Goal: Information Seeking & Learning: Learn about a topic

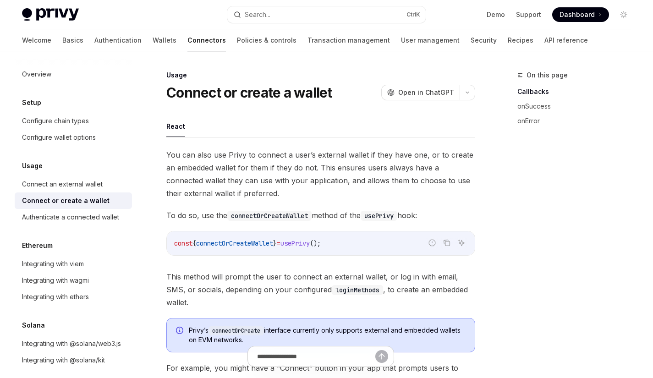
scroll to position [1, 0]
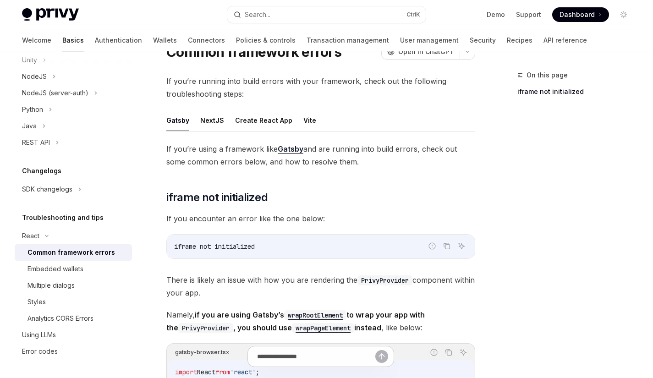
scroll to position [44, 0]
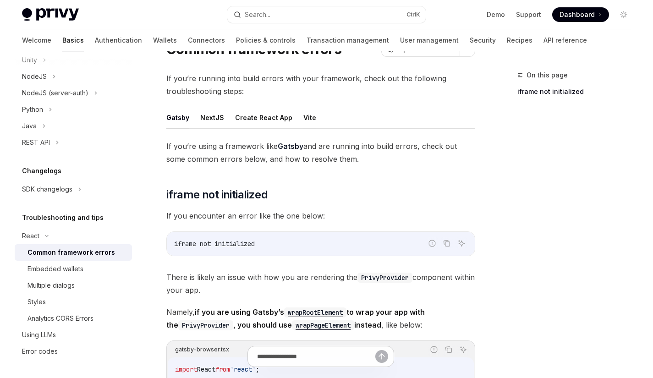
click at [305, 126] on button "Vite" at bounding box center [309, 118] width 13 height 22
type textarea "*"
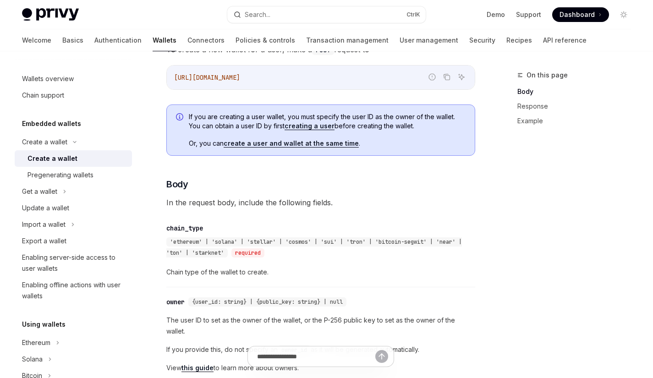
scroll to position [257, 0]
click at [38, 178] on div "Pregenerating wallets" at bounding box center [61, 175] width 66 height 11
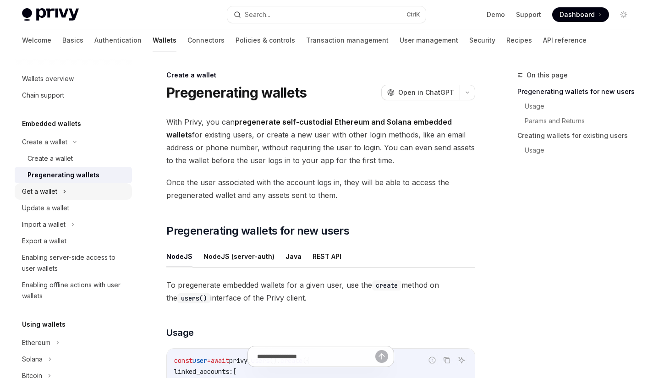
click at [60, 196] on div "Get a wallet" at bounding box center [73, 191] width 117 height 17
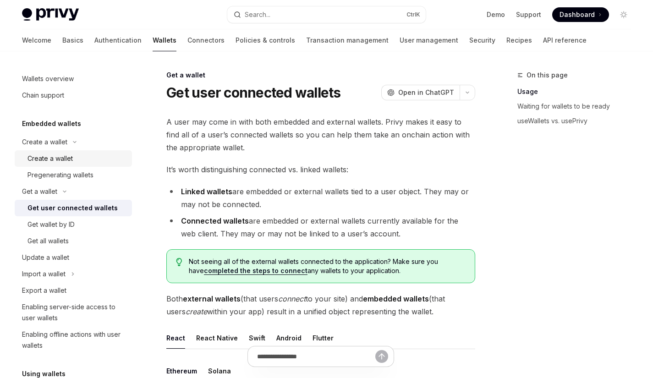
click at [52, 154] on div "Create a wallet" at bounding box center [50, 158] width 45 height 11
type textarea "*"
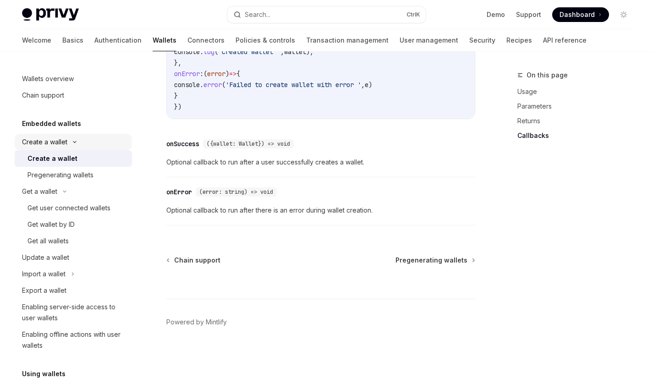
click at [49, 139] on div "Create a wallet" at bounding box center [44, 142] width 45 height 11
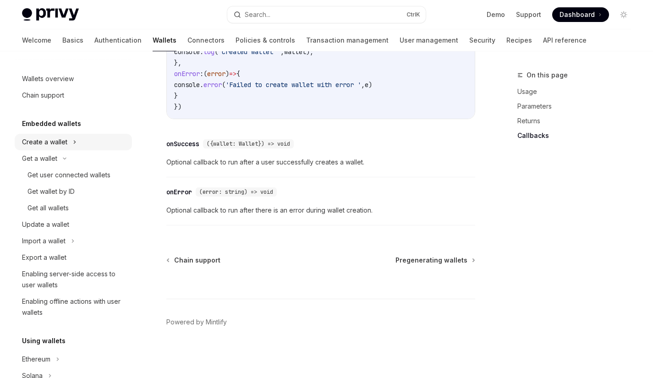
click at [65, 145] on div "Create a wallet" at bounding box center [44, 142] width 45 height 11
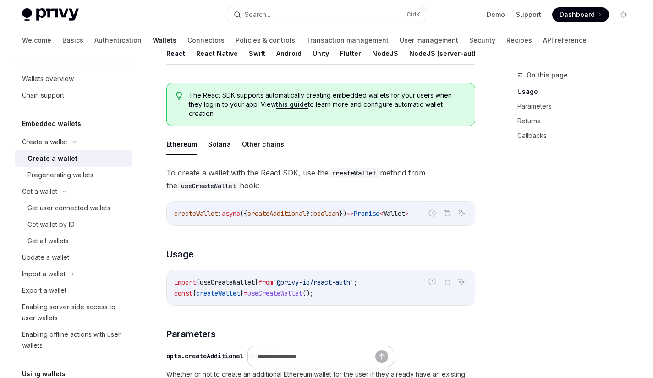
scroll to position [225, 0]
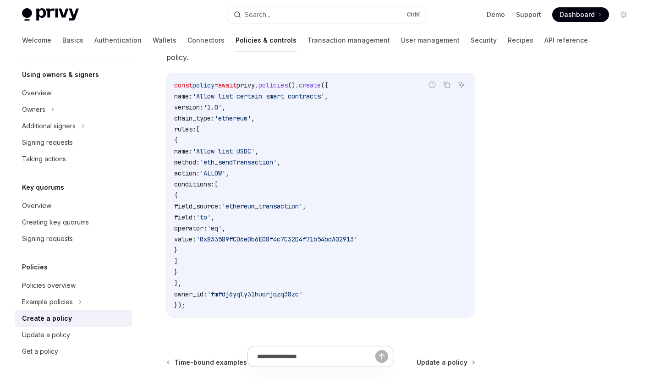
scroll to position [200, 0]
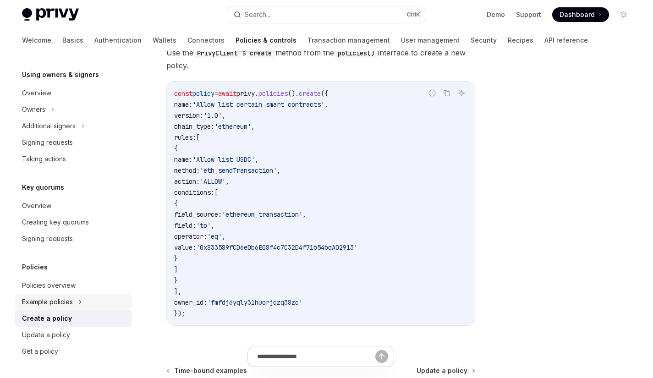
click at [76, 304] on div "Example policies" at bounding box center [73, 302] width 117 height 17
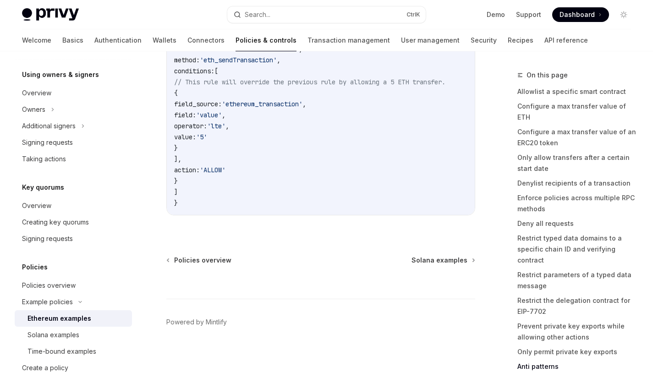
scroll to position [5393, 0]
click at [64, 244] on link "Signing requests" at bounding box center [73, 239] width 117 height 17
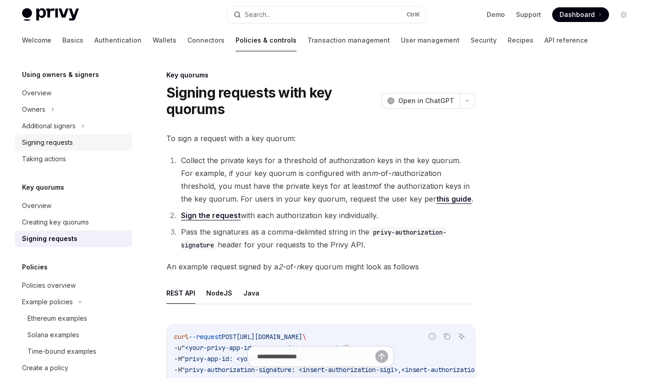
click at [55, 140] on div "Signing requests" at bounding box center [47, 142] width 51 height 11
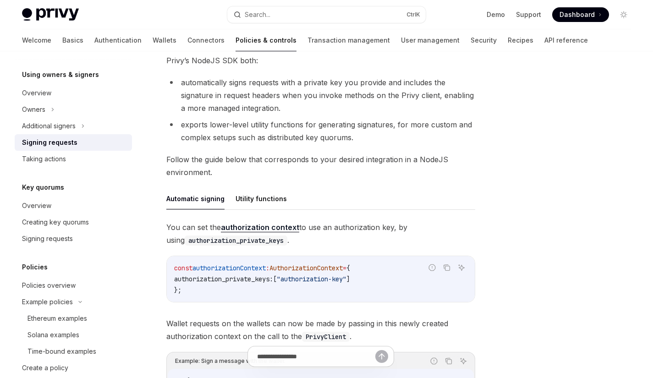
scroll to position [172, 0]
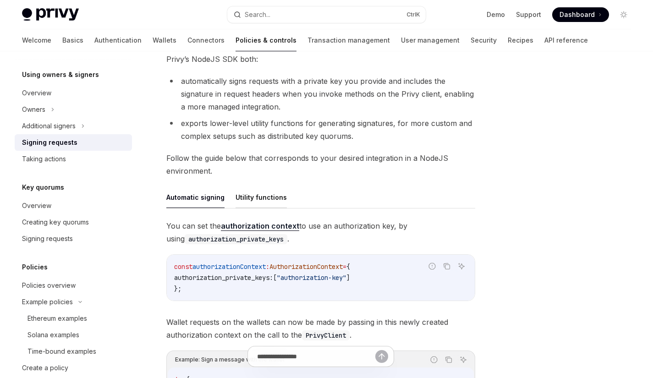
click at [255, 197] on button "Utility functions" at bounding box center [261, 198] width 51 height 22
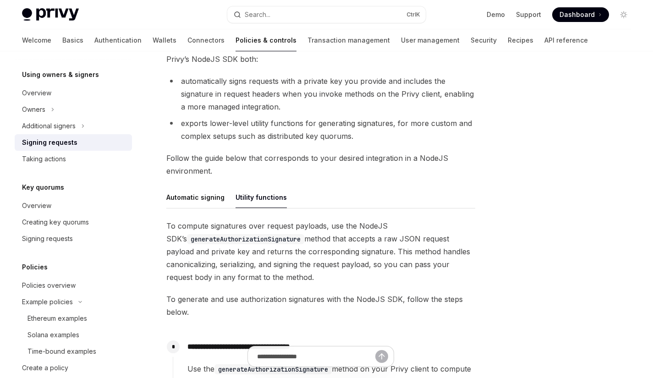
type textarea "*"
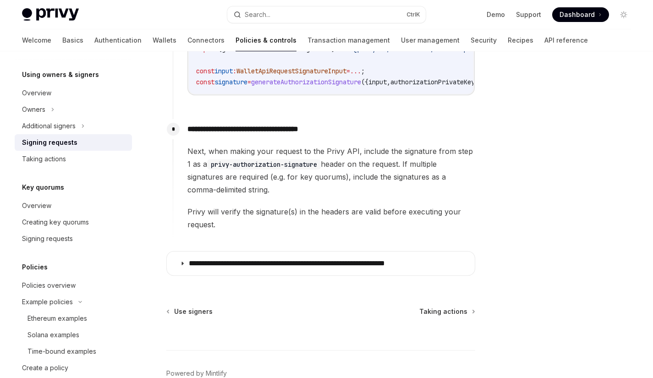
scroll to position [584, 0]
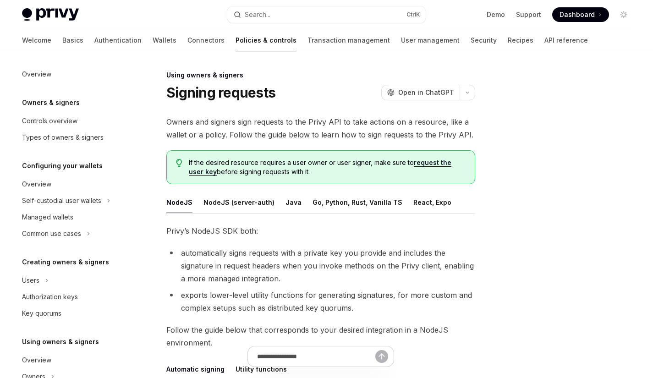
scroll to position [195, 0]
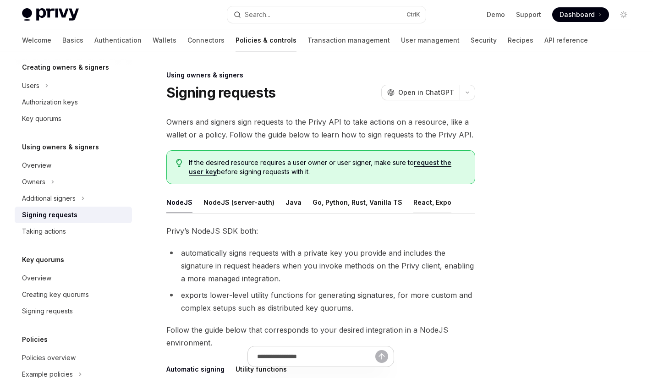
click at [413, 201] on button "React, Expo" at bounding box center [432, 203] width 38 height 22
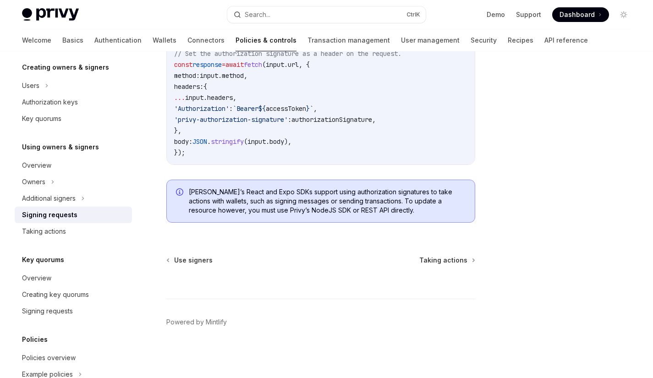
scroll to position [580, 0]
click at [94, 234] on div "Taking actions" at bounding box center [74, 231] width 105 height 11
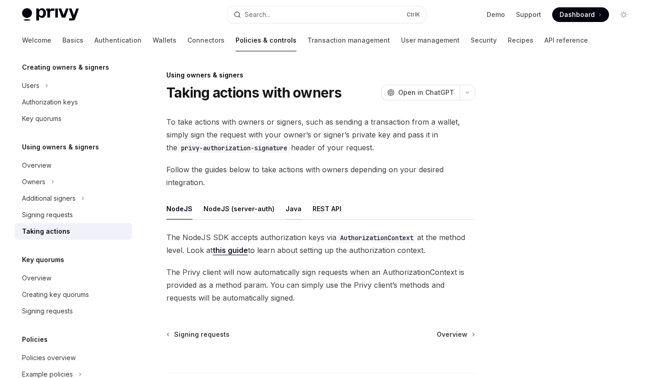
click at [292, 211] on button "Java" at bounding box center [294, 209] width 16 height 22
click at [64, 214] on div "Signing requests" at bounding box center [47, 214] width 51 height 11
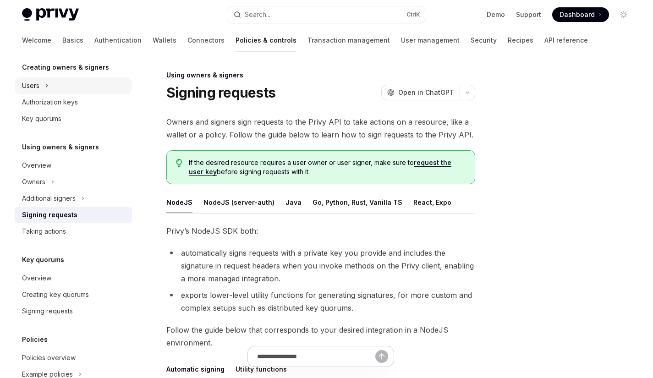
click at [38, 81] on div "Users" at bounding box center [30, 85] width 17 height 11
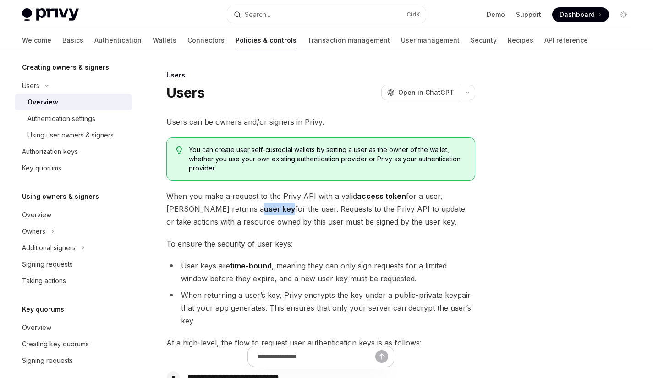
drag, startPoint x: 200, startPoint y: 210, endPoint x: 230, endPoint y: 210, distance: 29.8
click at [230, 210] on span "When you make a request to the Privy API with a valid access token for a user, …" at bounding box center [320, 209] width 309 height 39
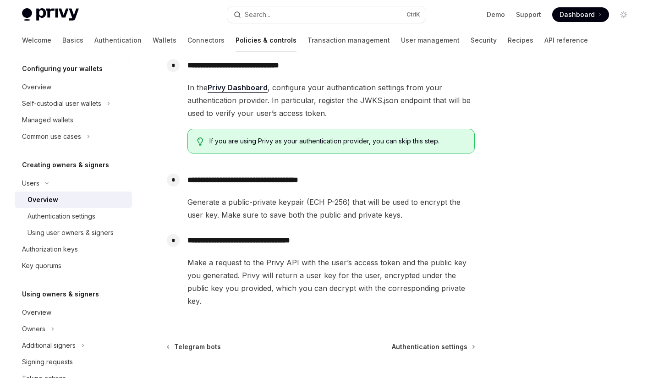
scroll to position [4, 0]
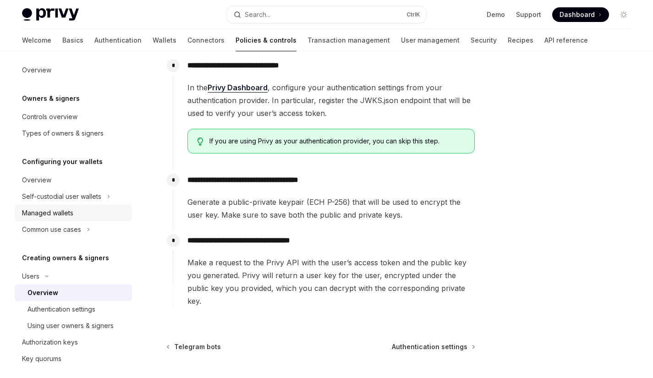
click at [50, 212] on div "Managed wallets" at bounding box center [47, 213] width 51 height 11
type textarea "*"
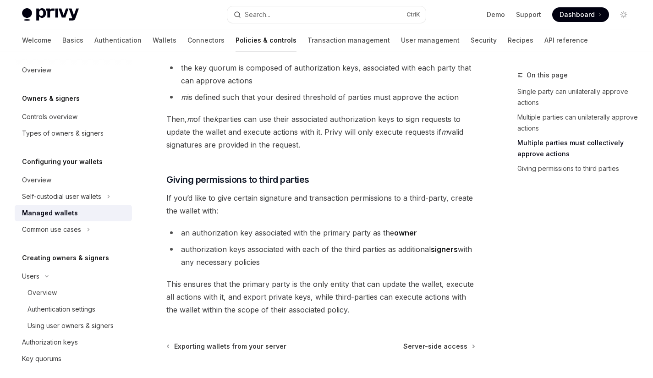
scroll to position [494, 0]
